Goal: Find specific page/section: Find specific page/section

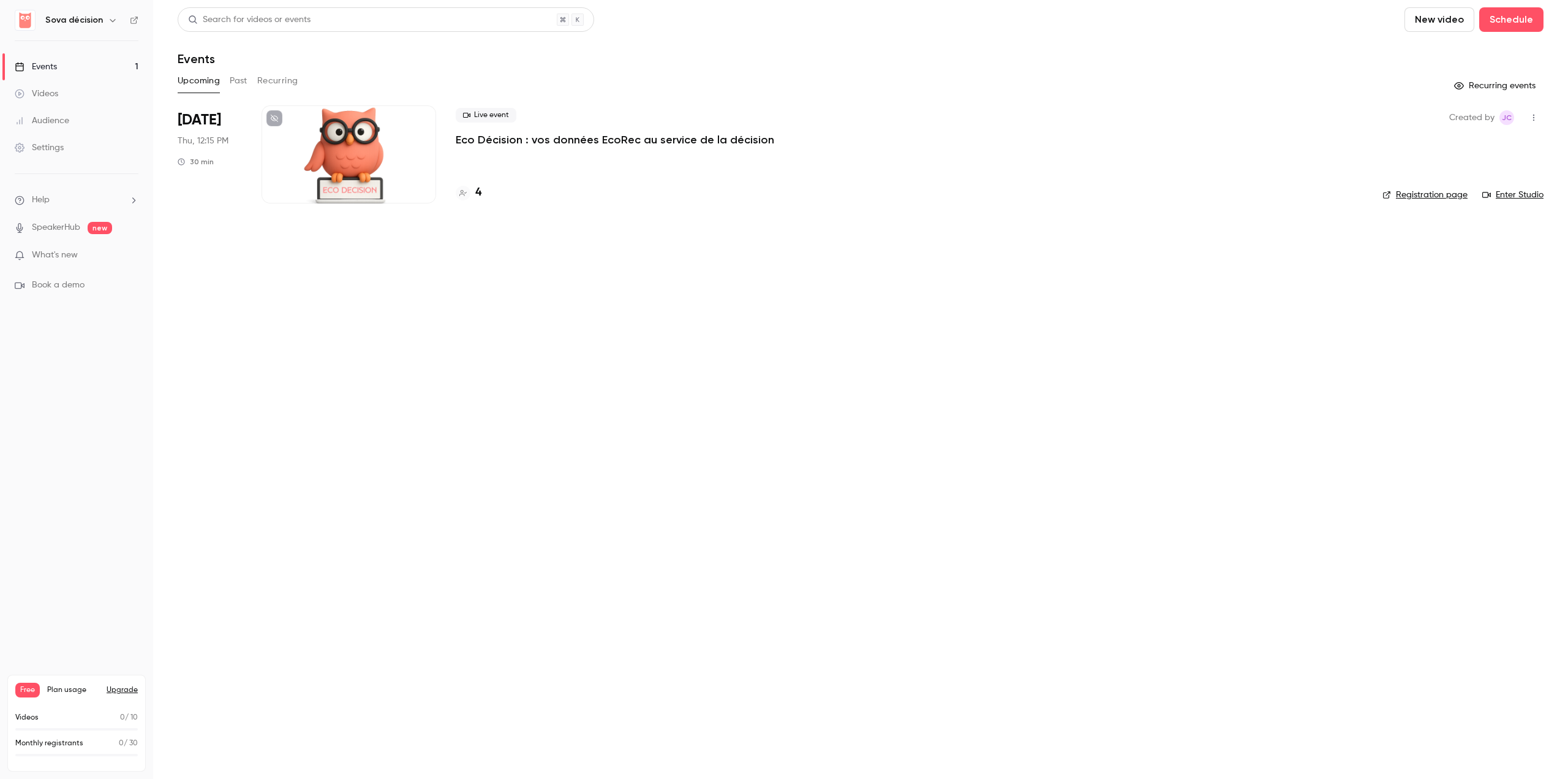
click at [535, 140] on p "Eco Décision : vos données EcoRec au service de la décision" at bounding box center [615, 140] width 318 height 15
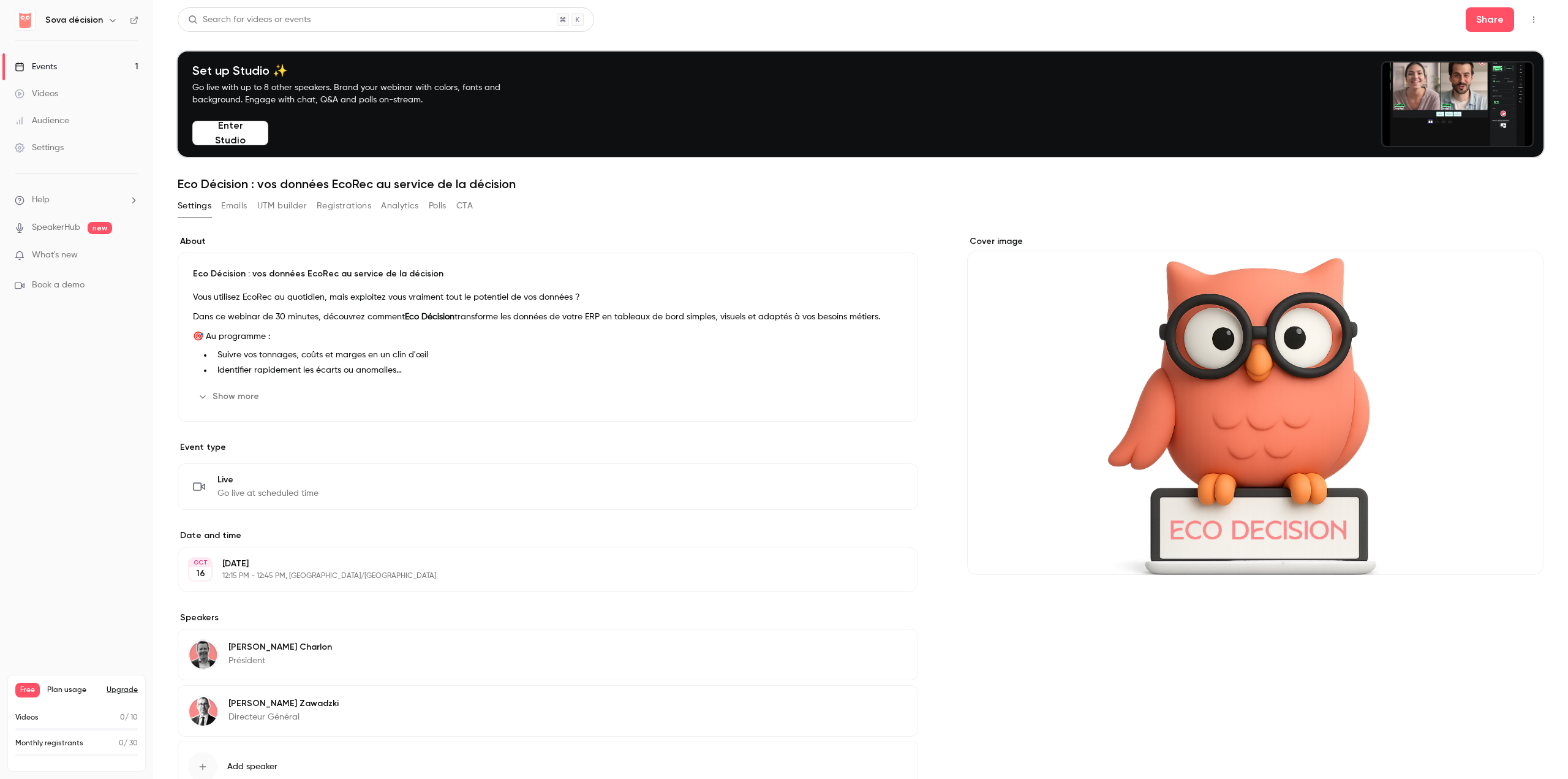
click at [239, 207] on button "Emails" at bounding box center [234, 206] width 26 height 19
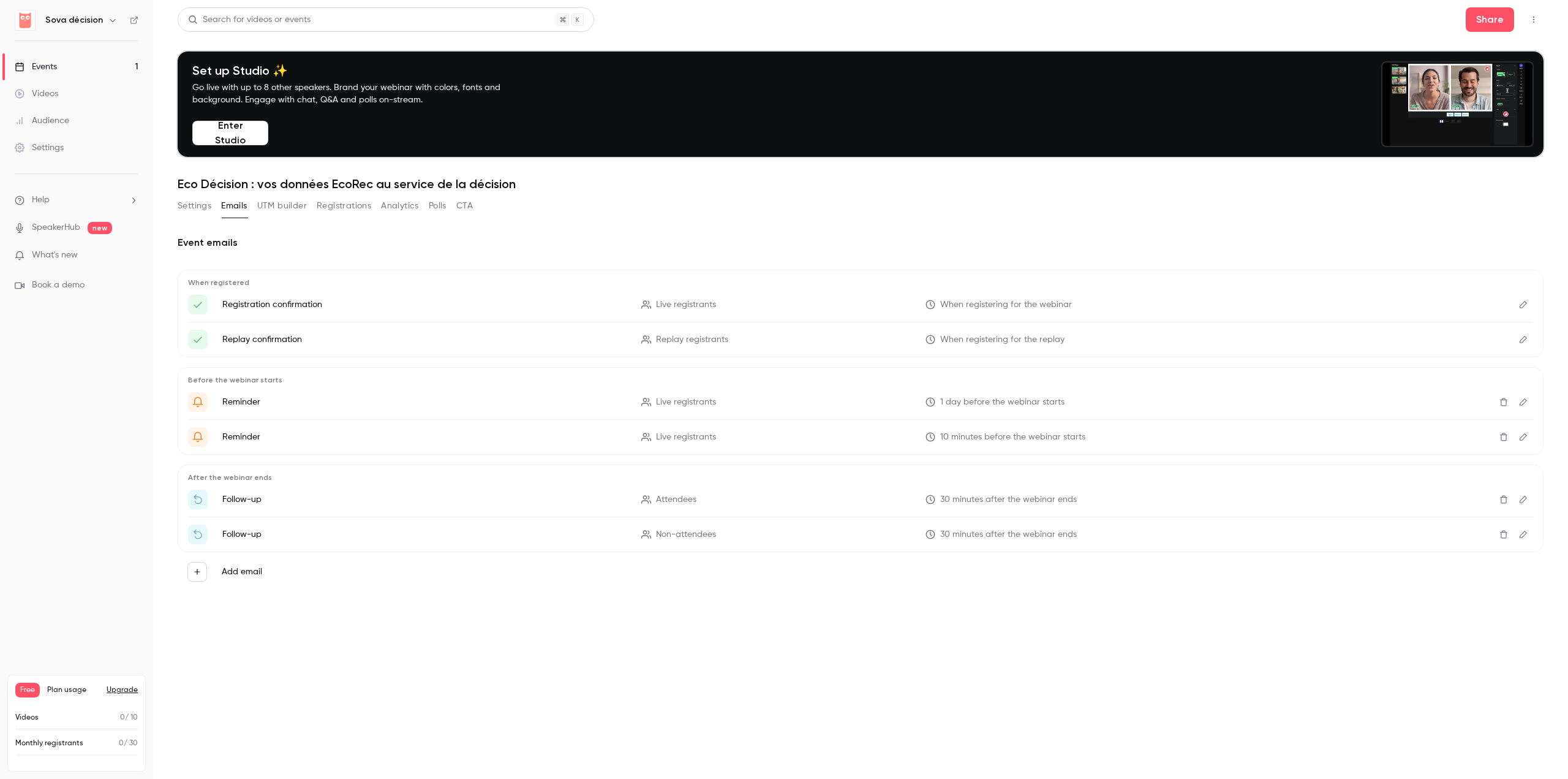
click at [281, 208] on button "UTM builder" at bounding box center [282, 206] width 50 height 19
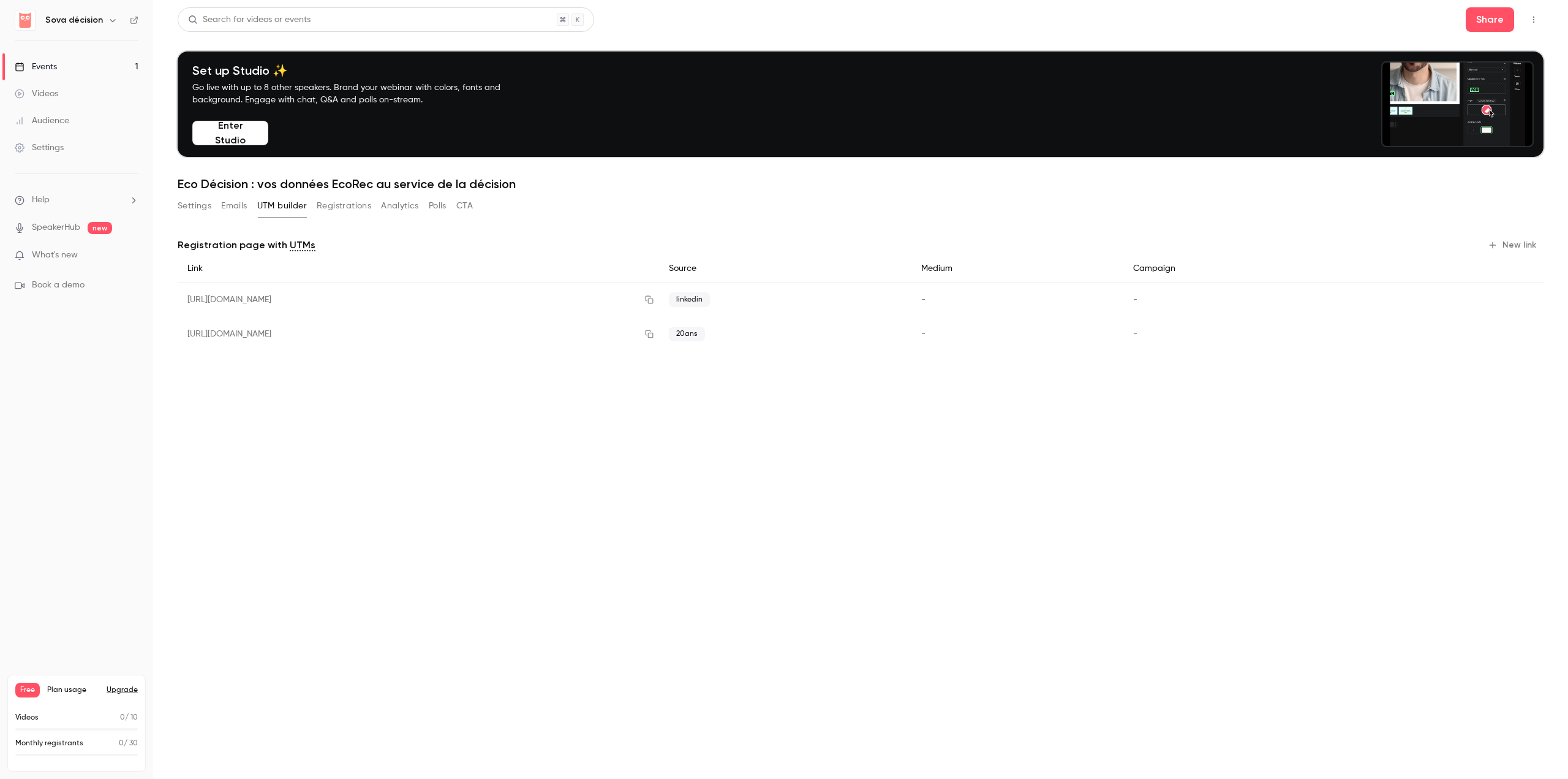
click at [348, 208] on button "Registrations" at bounding box center [344, 206] width 55 height 19
